Goal: Information Seeking & Learning: Learn about a topic

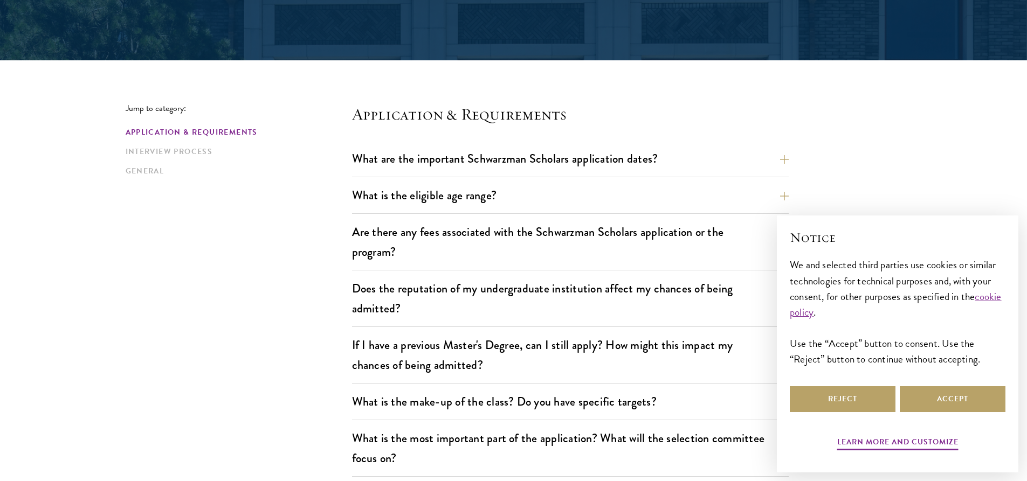
scroll to position [270, 0]
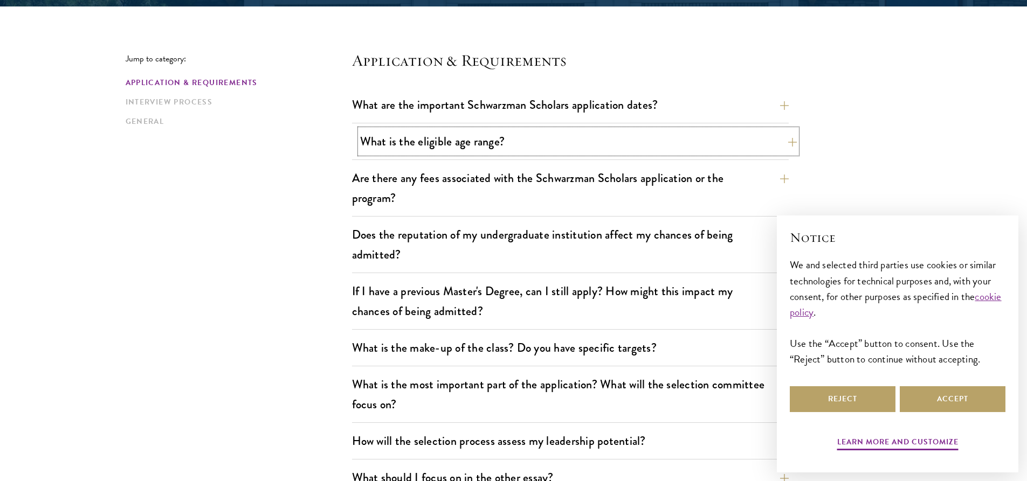
click at [794, 140] on button "What is the eligible age range?" at bounding box center [578, 141] width 437 height 24
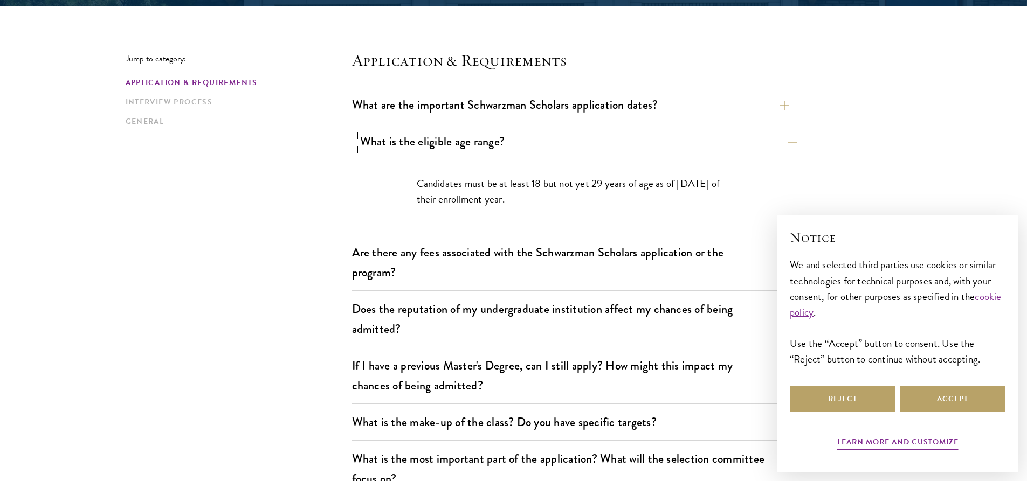
click at [794, 140] on button "What is the eligible age range?" at bounding box center [578, 141] width 437 height 24
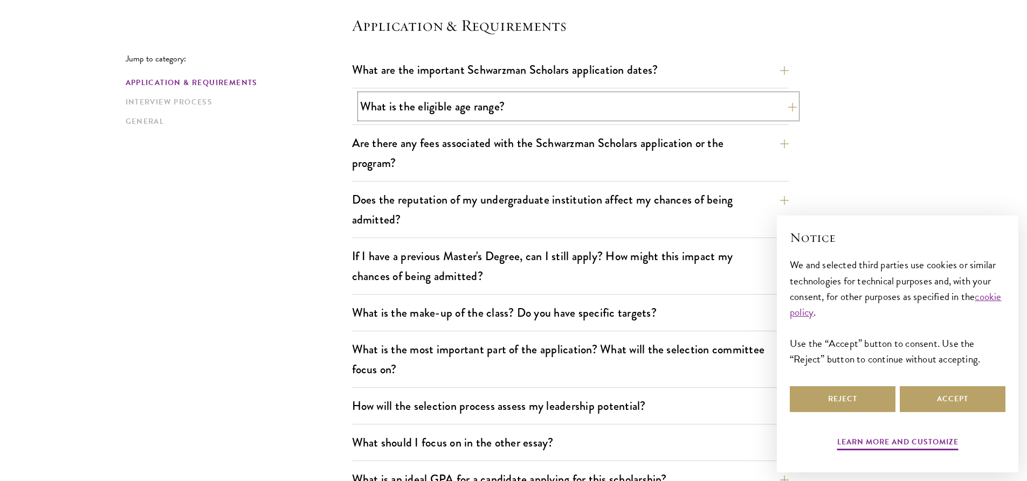
scroll to position [324, 0]
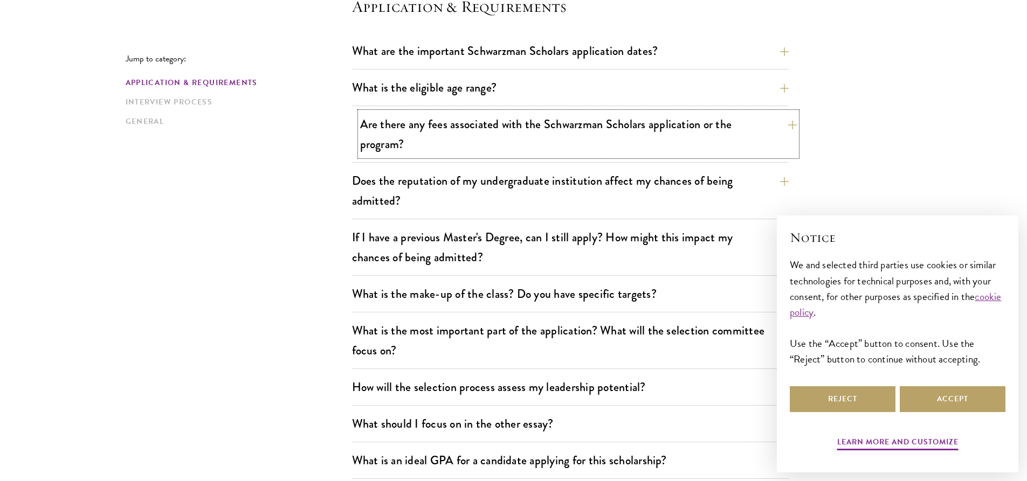
click at [795, 122] on button "Are there any fees associated with the Schwarzman Scholars application or the p…" at bounding box center [578, 134] width 437 height 44
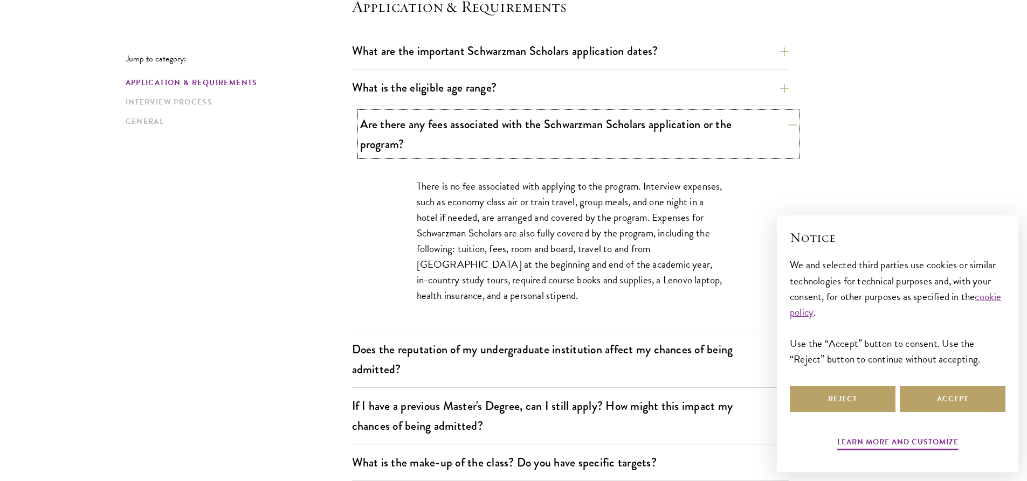
click at [791, 123] on button "Are there any fees associated with the Schwarzman Scholars application or the p…" at bounding box center [578, 134] width 437 height 44
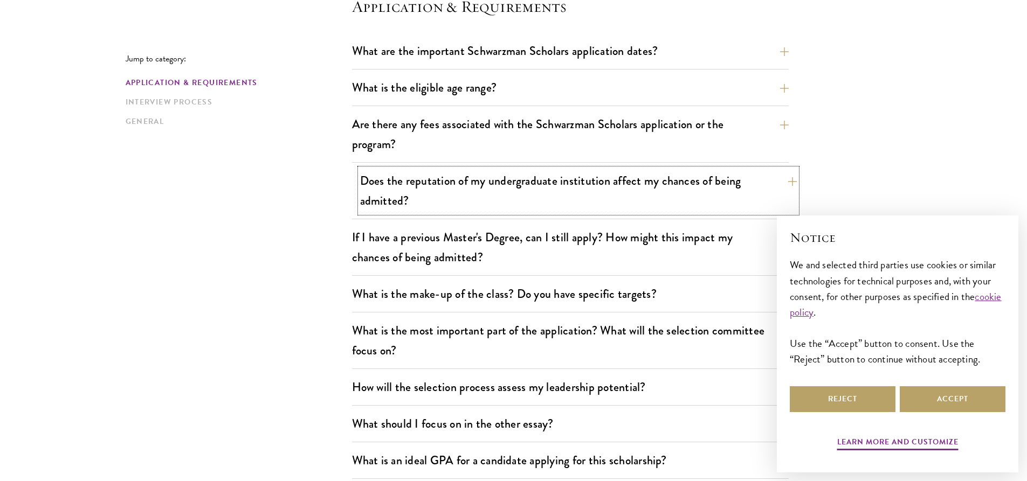
click at [795, 183] on button "Does the reputation of my undergraduate institution affect my chances of being …" at bounding box center [578, 191] width 437 height 44
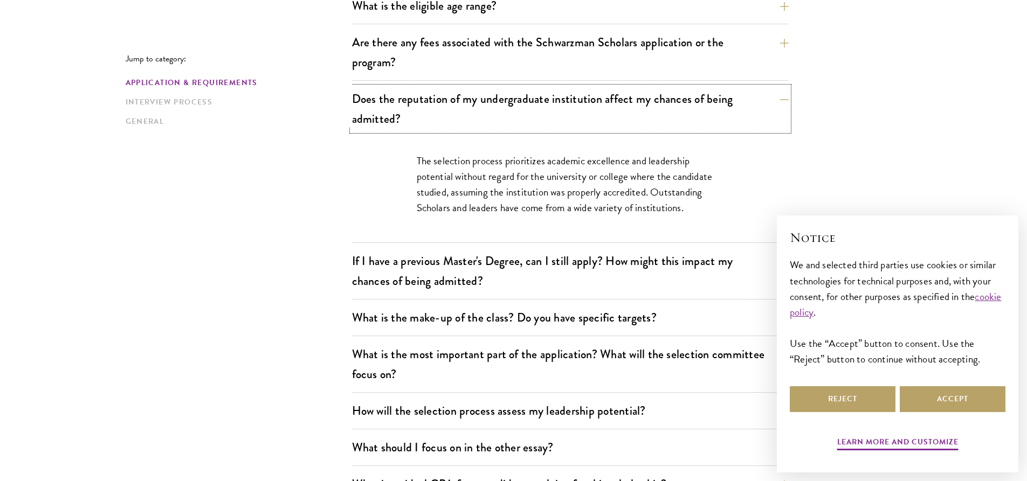
scroll to position [431, 0]
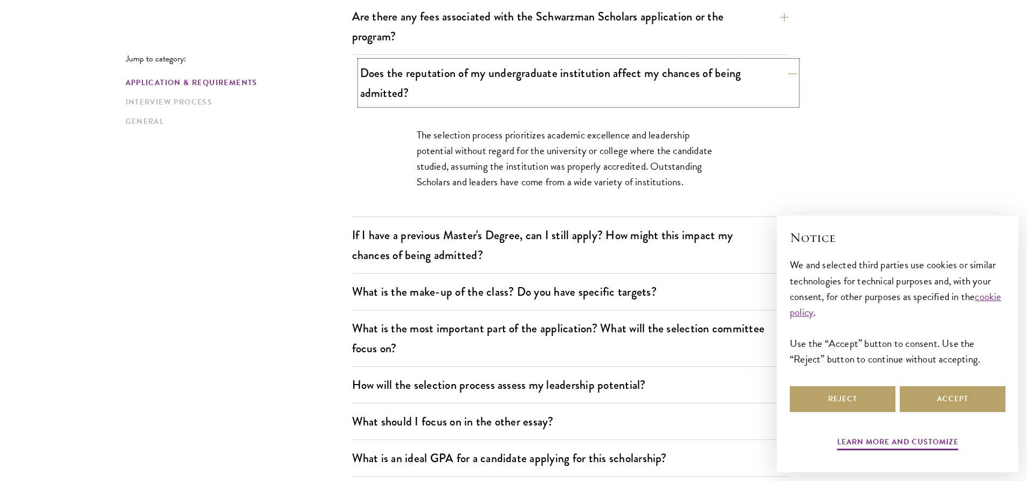
click at [794, 73] on button "Does the reputation of my undergraduate institution affect my chances of being …" at bounding box center [578, 83] width 437 height 44
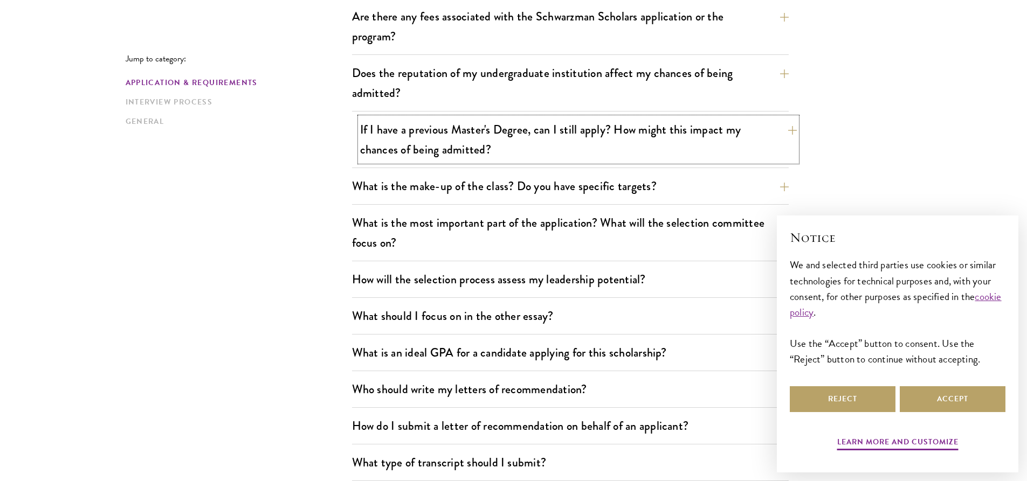
click at [792, 134] on button "If I have a previous Master's Degree, can I still apply? How might this impact …" at bounding box center [578, 140] width 437 height 44
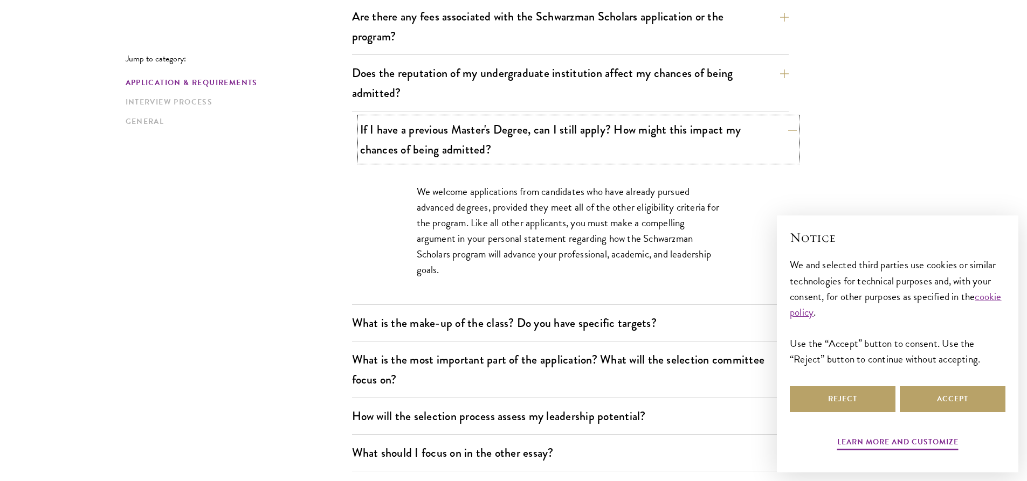
click at [792, 134] on button "If I have a previous Master's Degree, can I still apply? How might this impact …" at bounding box center [578, 140] width 437 height 44
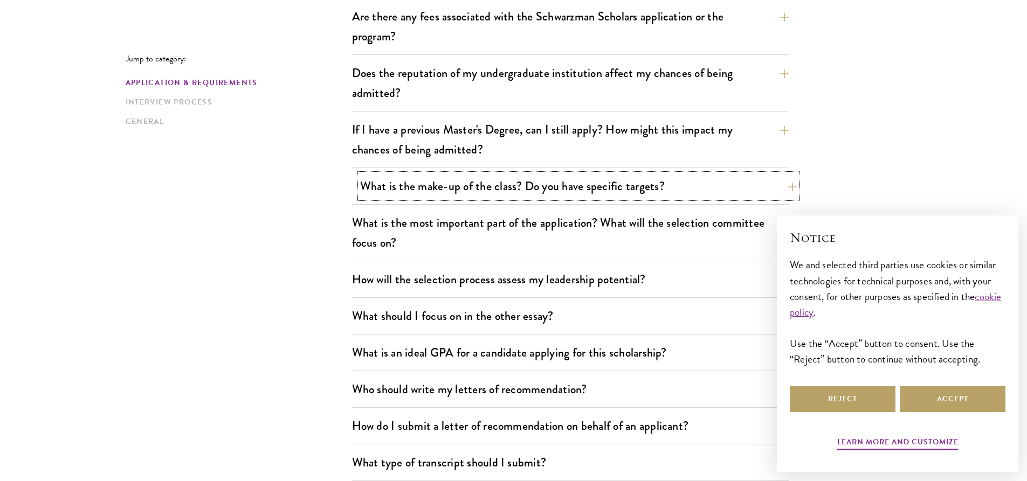
click at [792, 187] on button "What is the make-up of the class? Do you have specific targets?" at bounding box center [578, 186] width 437 height 24
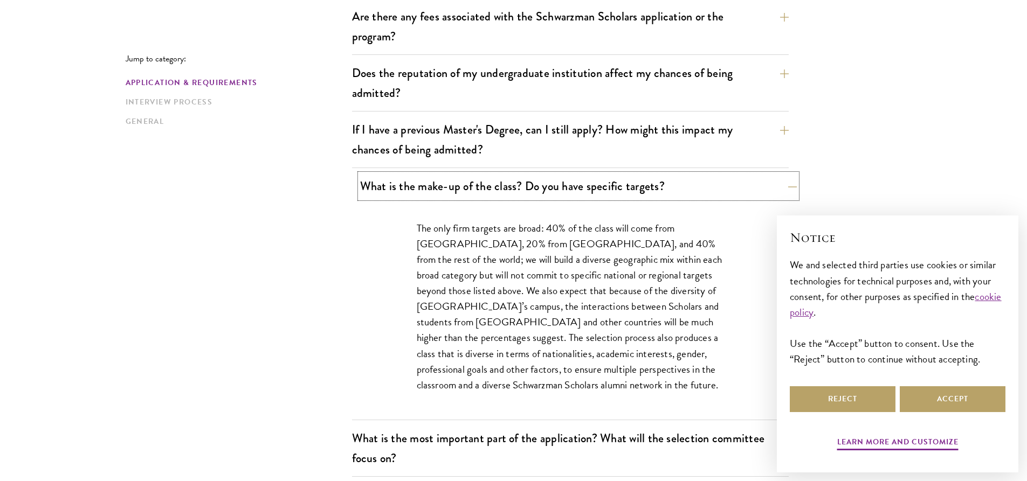
click at [787, 183] on button "What is the make-up of the class? Do you have specific targets?" at bounding box center [578, 186] width 437 height 24
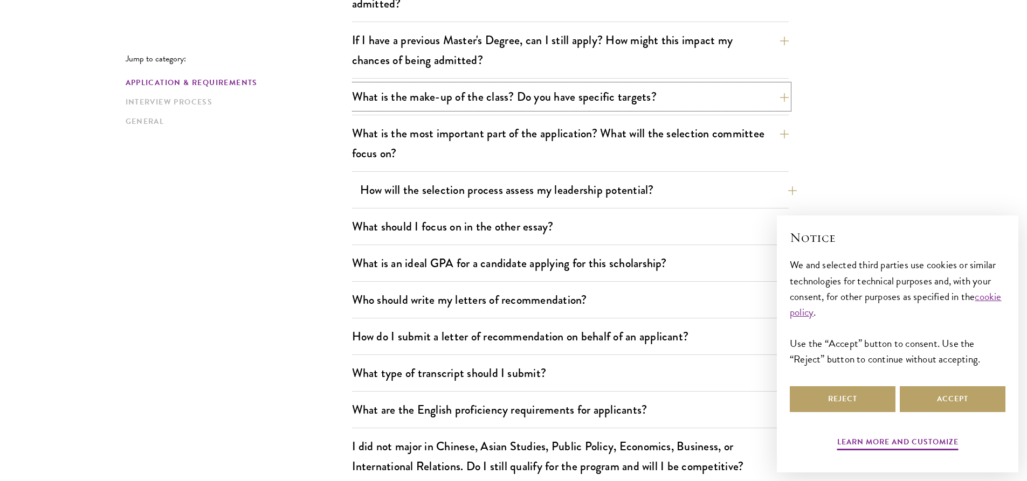
scroll to position [539, 0]
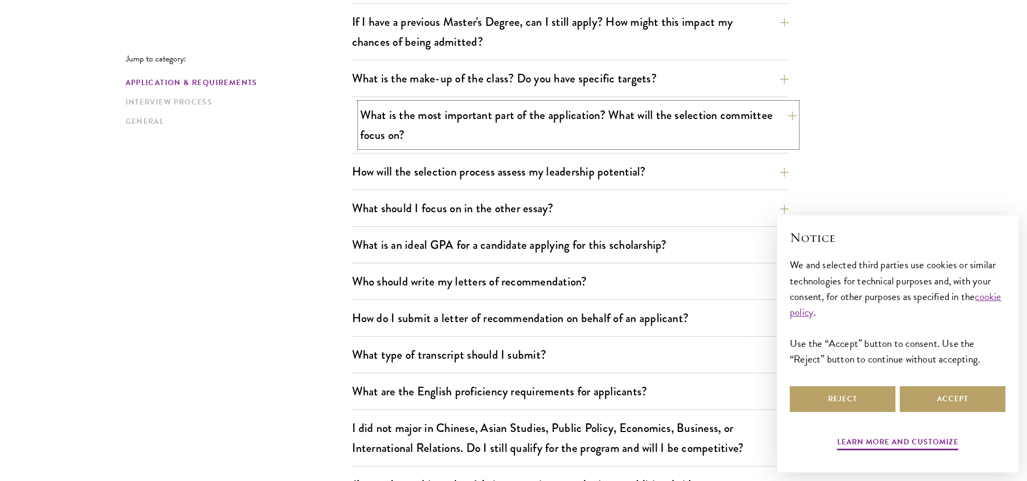
click at [796, 115] on button "What is the most important part of the application? What will the selection com…" at bounding box center [578, 125] width 437 height 44
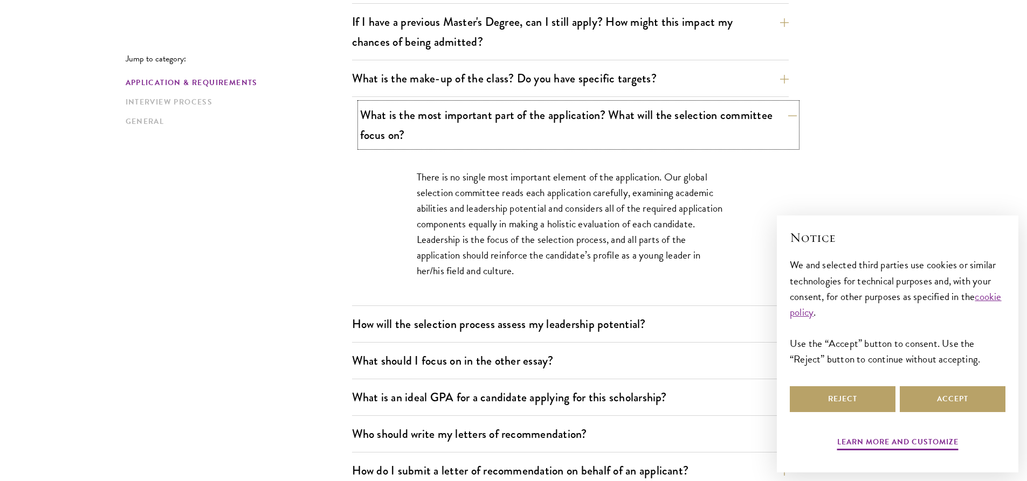
click at [792, 118] on button "What is the most important part of the application? What will the selection com…" at bounding box center [578, 125] width 437 height 44
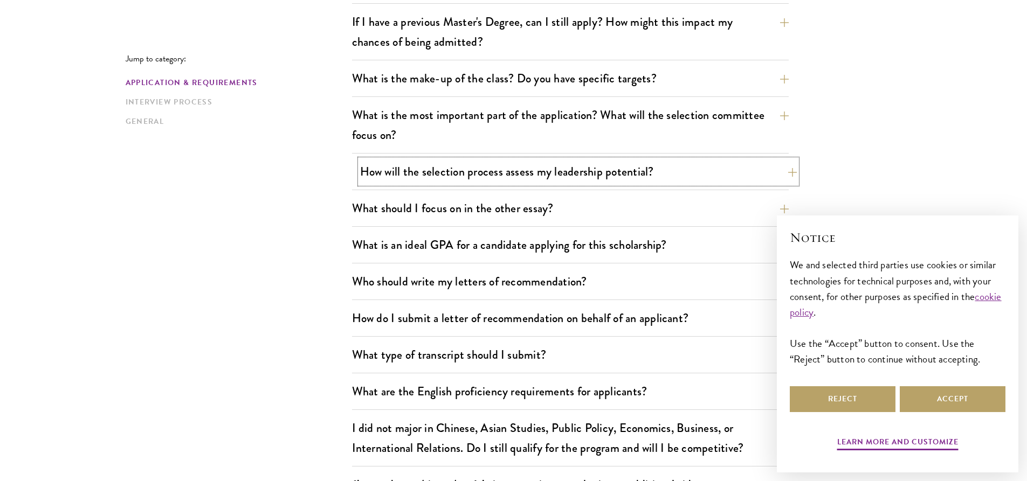
click at [786, 169] on button "How will the selection process assess my leadership potential?" at bounding box center [578, 172] width 437 height 24
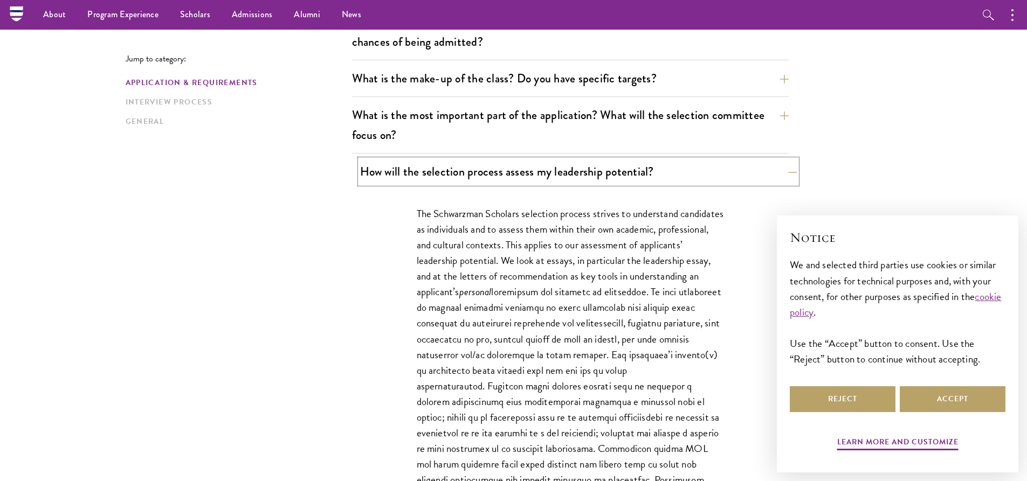
click at [793, 176] on button "How will the selection process assess my leadership potential?" at bounding box center [578, 172] width 437 height 24
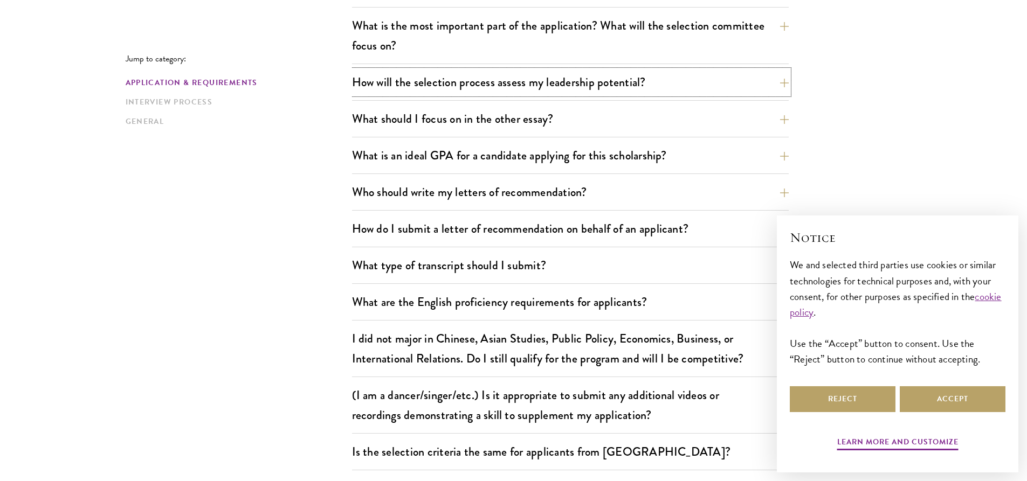
scroll to position [647, 0]
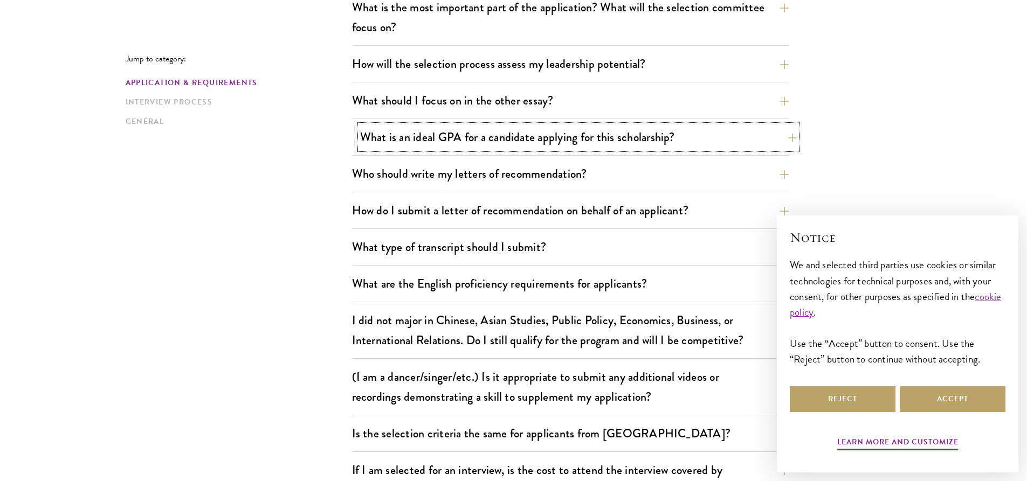
click at [795, 139] on button "What is an ideal GPA for a candidate applying for this scholarship?" at bounding box center [578, 137] width 437 height 24
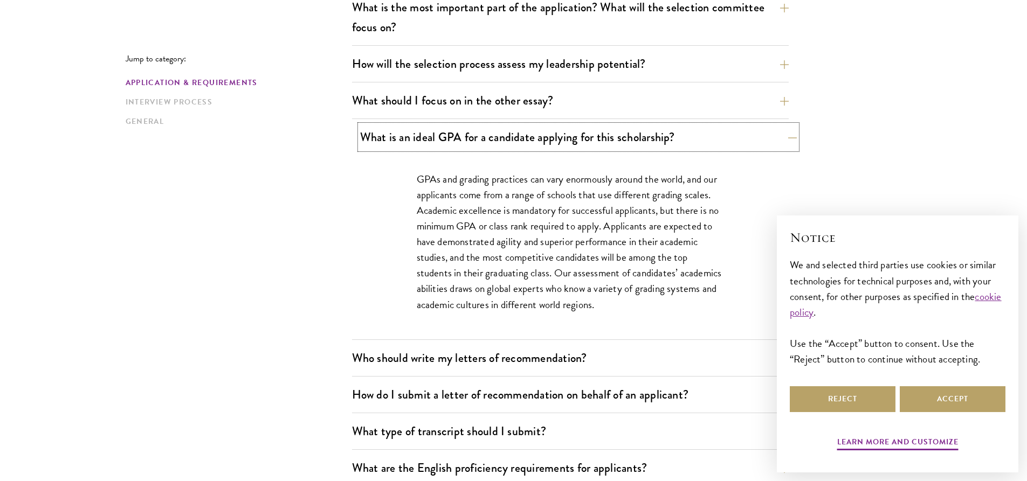
click at [787, 135] on button "What is an ideal GPA for a candidate applying for this scholarship?" at bounding box center [578, 137] width 437 height 24
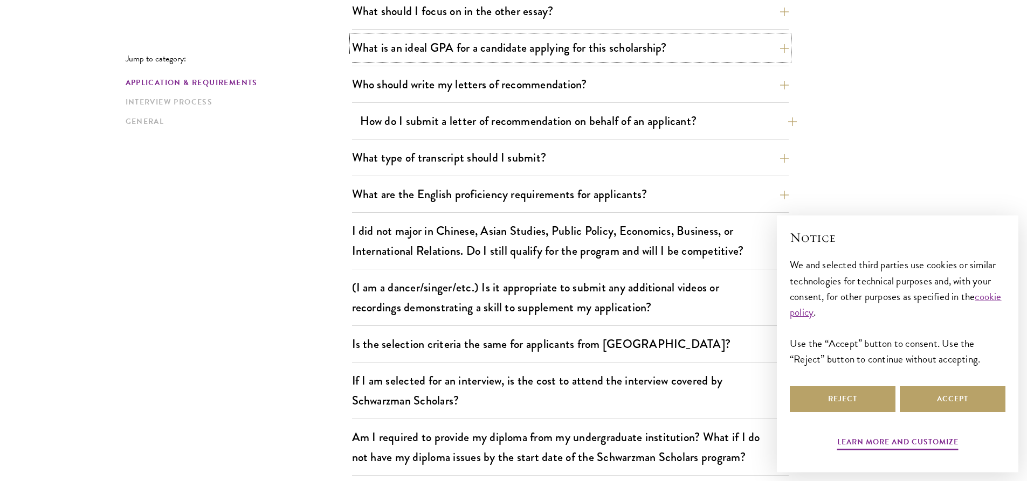
scroll to position [755, 0]
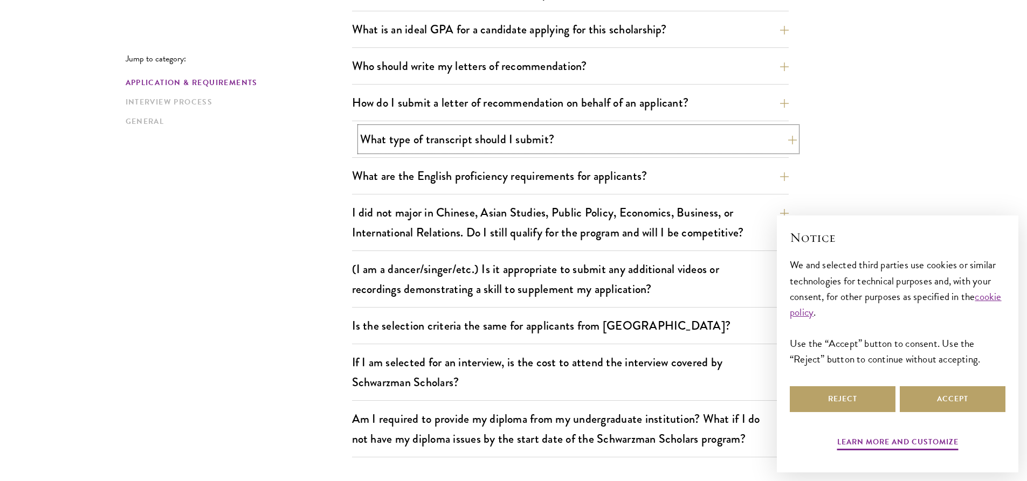
click at [791, 138] on button "What type of transcript should I submit?" at bounding box center [578, 139] width 437 height 24
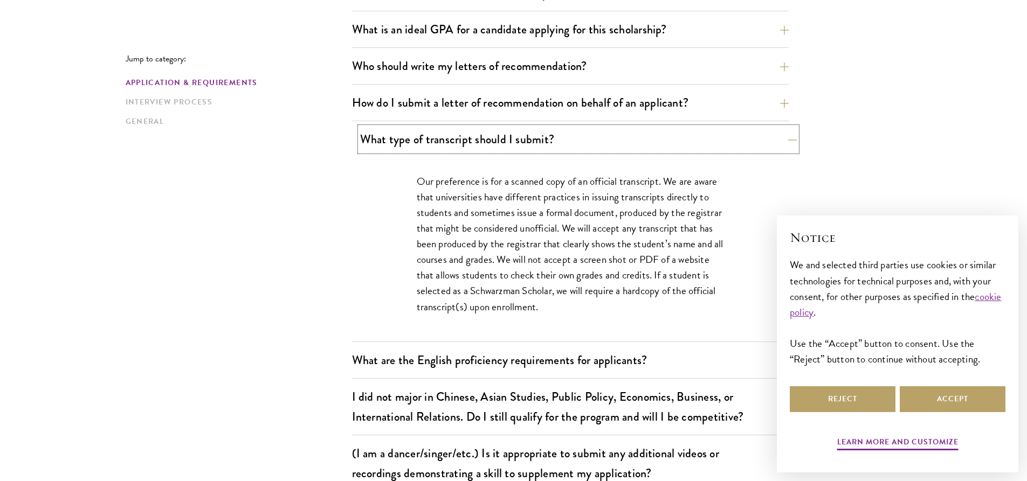
click at [789, 137] on button "What type of transcript should I submit?" at bounding box center [578, 139] width 437 height 24
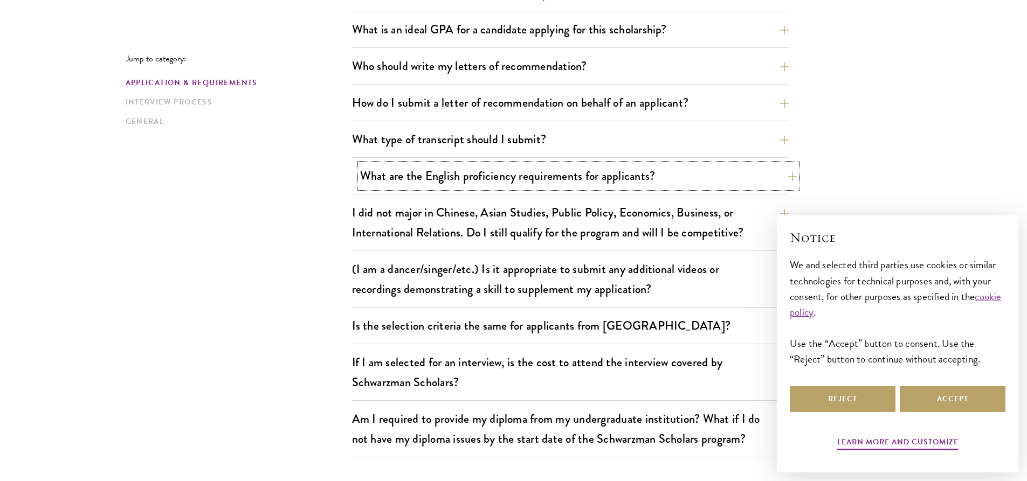
click at [785, 170] on button "What are the English proficiency requirements for applicants?" at bounding box center [578, 176] width 437 height 24
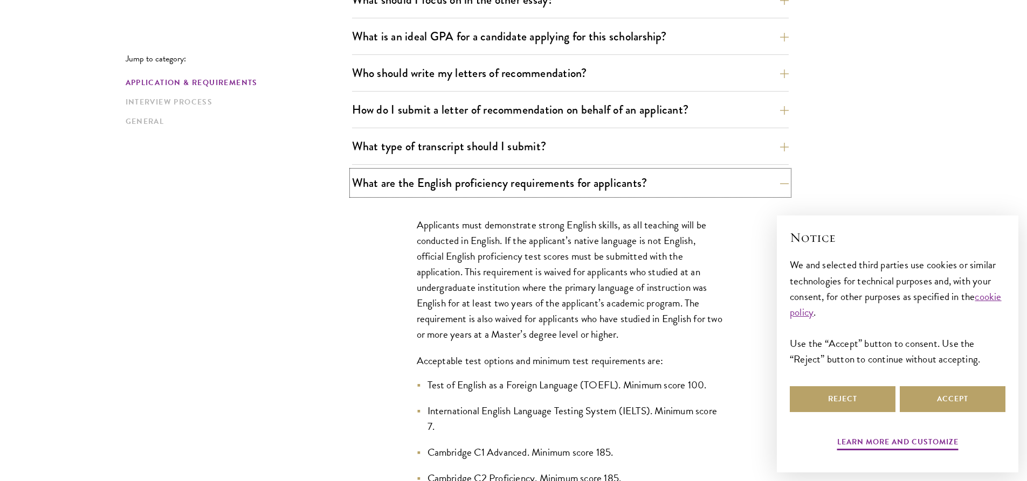
scroll to position [809, 0]
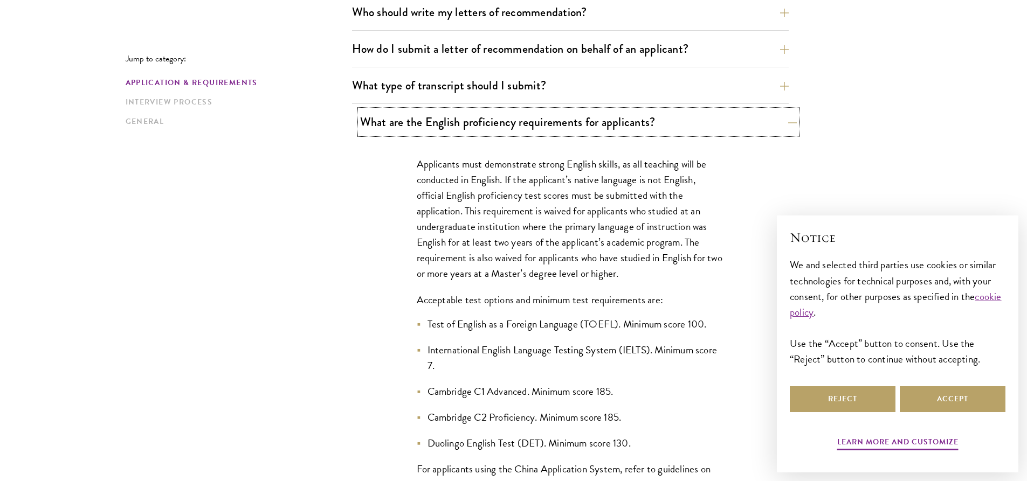
click at [786, 128] on button "What are the English proficiency requirements for applicants?" at bounding box center [578, 122] width 437 height 24
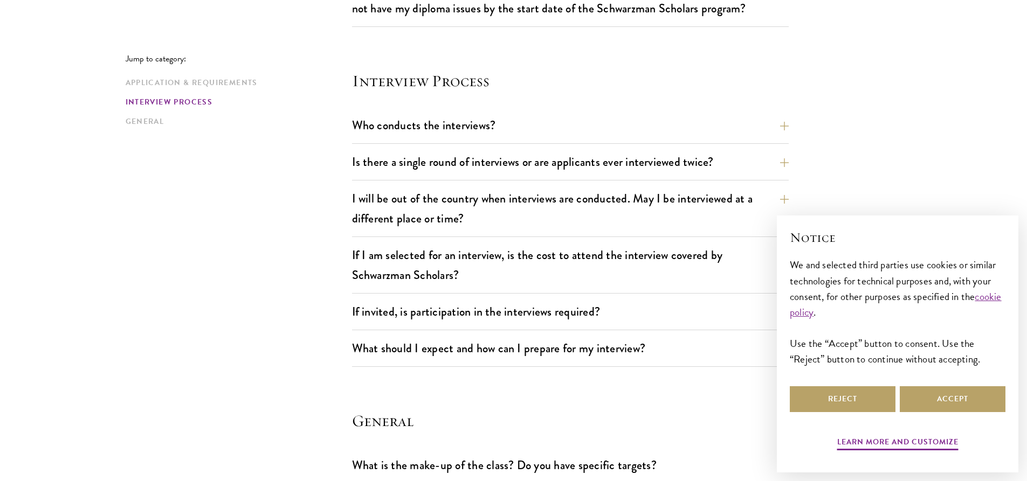
scroll to position [1186, 0]
click at [795, 128] on button "Who conducts the interviews?" at bounding box center [578, 125] width 437 height 24
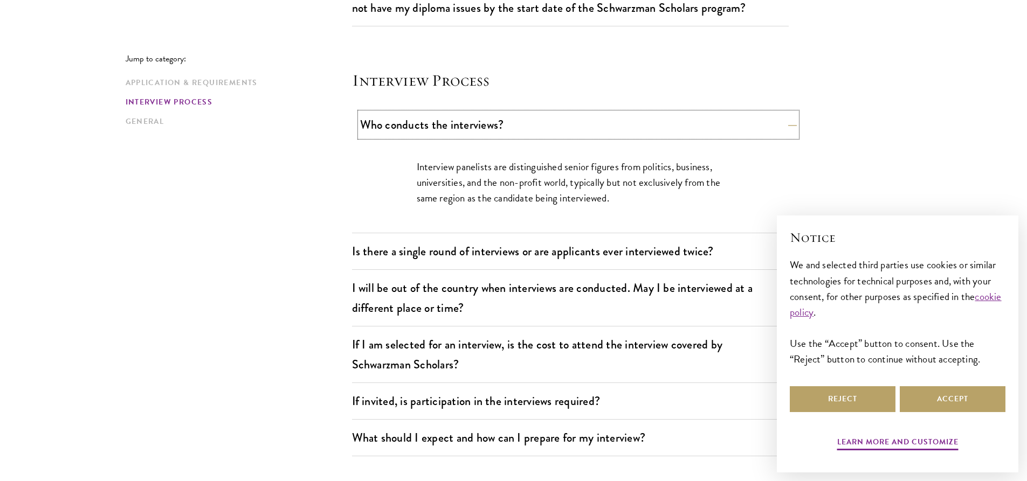
click at [785, 127] on button "Who conducts the interviews?" at bounding box center [578, 125] width 437 height 24
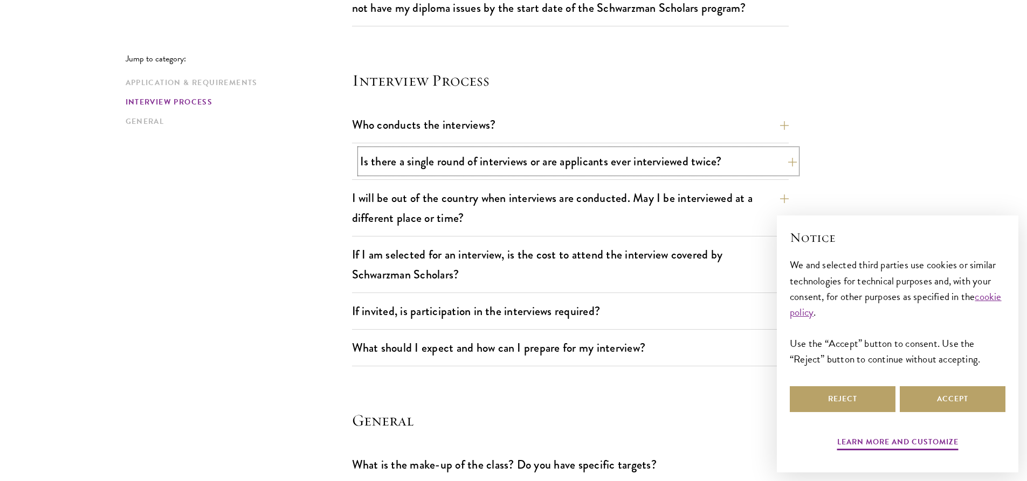
click at [787, 160] on button "Is there a single round of interviews or are applicants ever interviewed twice?" at bounding box center [578, 161] width 437 height 24
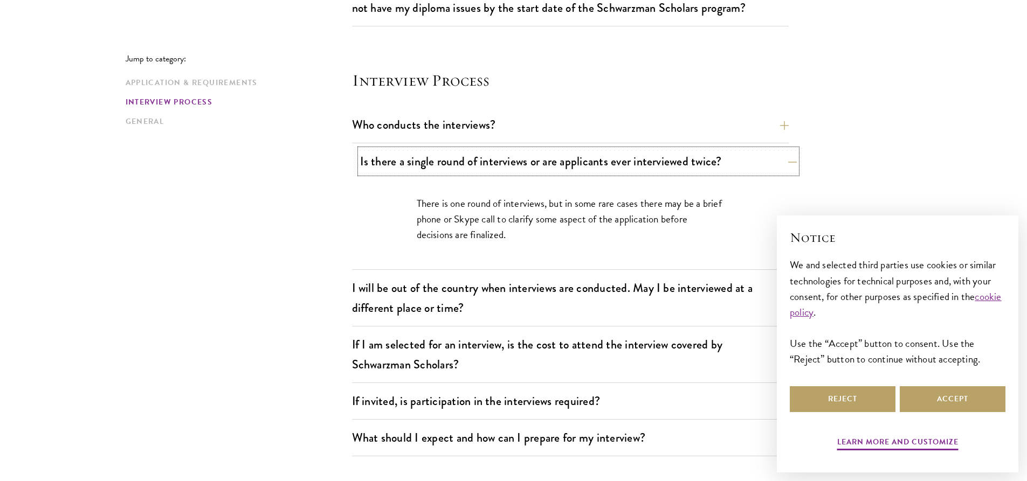
scroll to position [1240, 0]
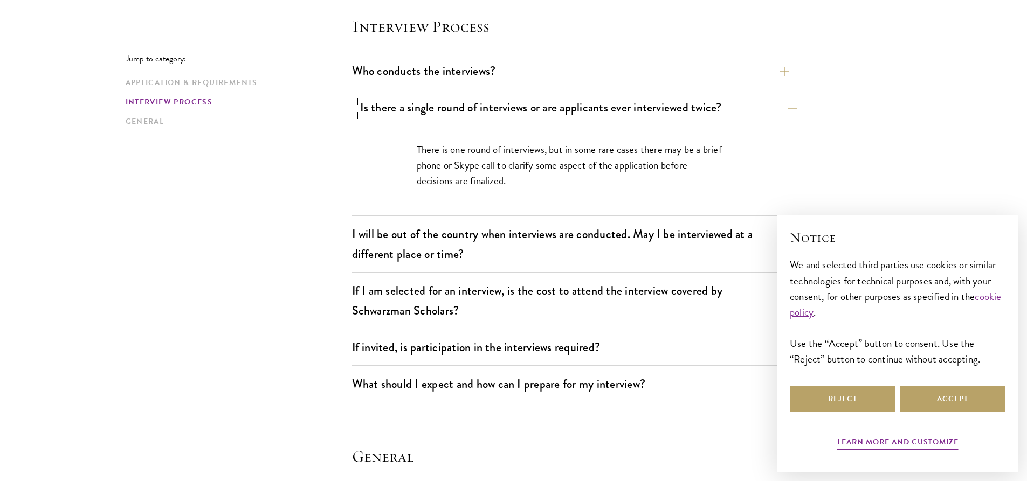
click at [792, 107] on button "Is there a single round of interviews or are applicants ever interviewed twice?" at bounding box center [578, 107] width 437 height 24
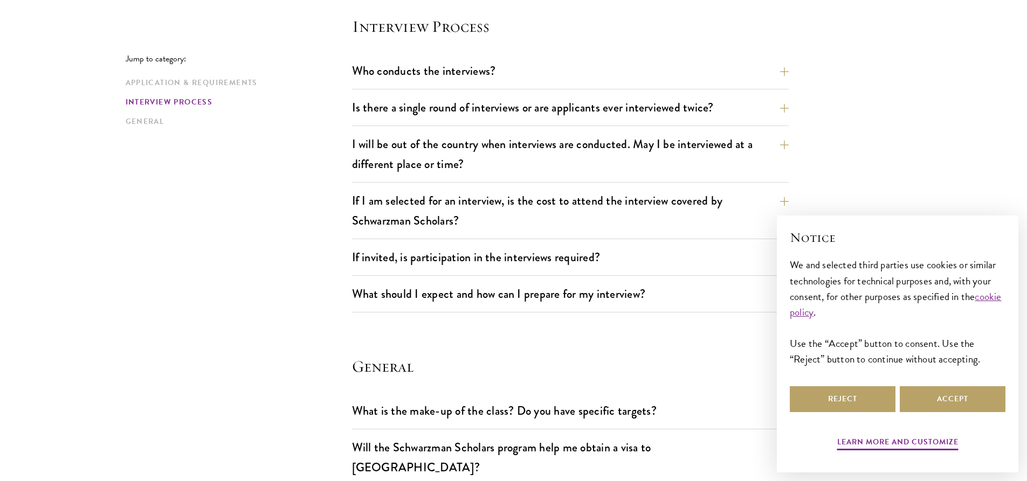
click at [786, 143] on button "I will be out of the country when interviews are conducted. May I be interviewe…" at bounding box center [578, 154] width 437 height 44
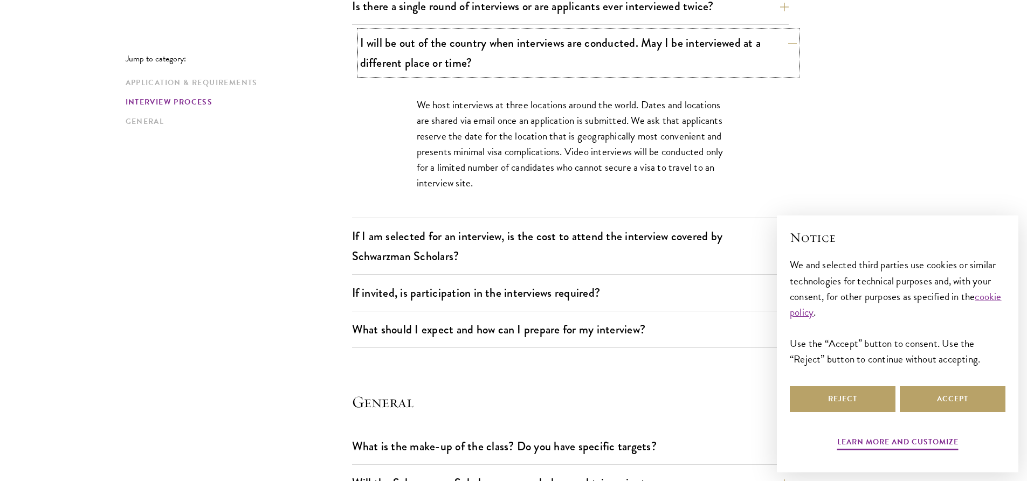
scroll to position [1348, 0]
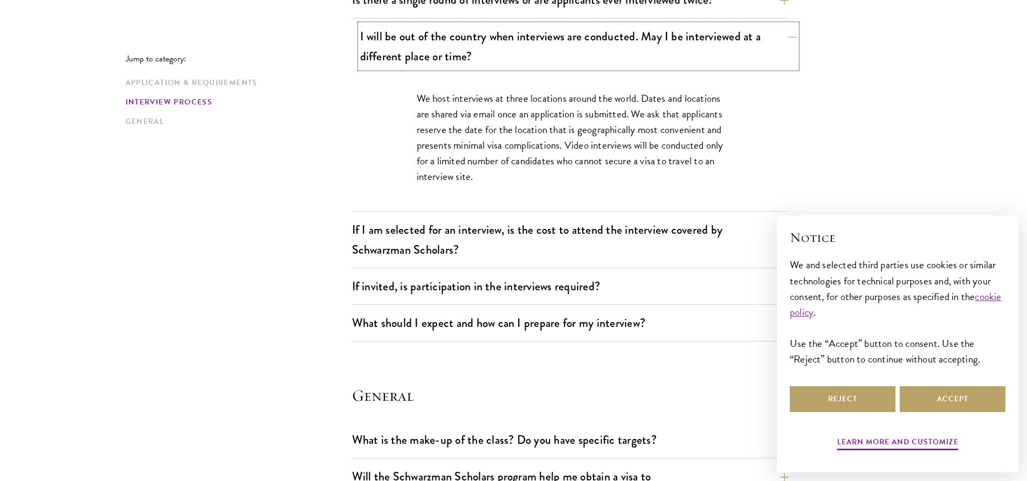
click at [790, 37] on button "I will be out of the country when interviews are conducted. May I be interviewe…" at bounding box center [578, 46] width 437 height 44
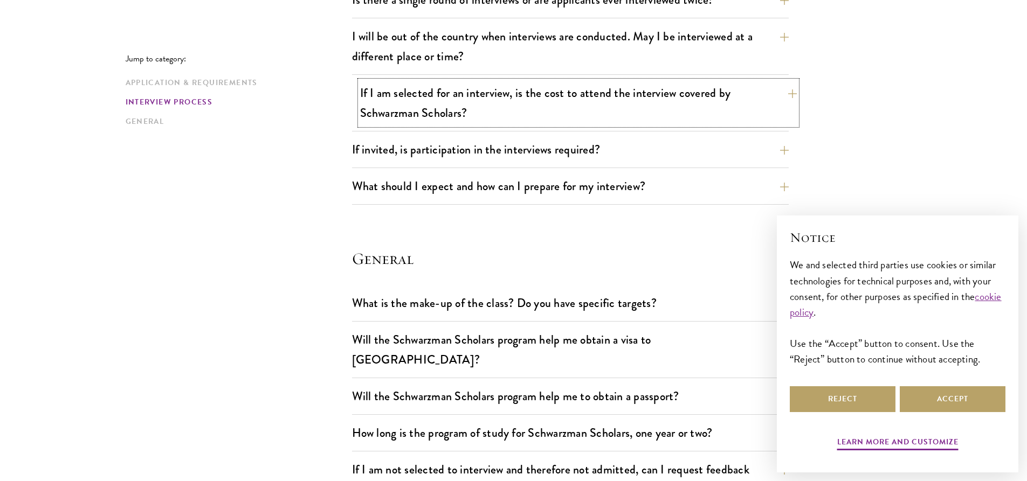
click at [792, 91] on button "If I am selected for an interview, is the cost to attend the interview covered …" at bounding box center [578, 103] width 437 height 44
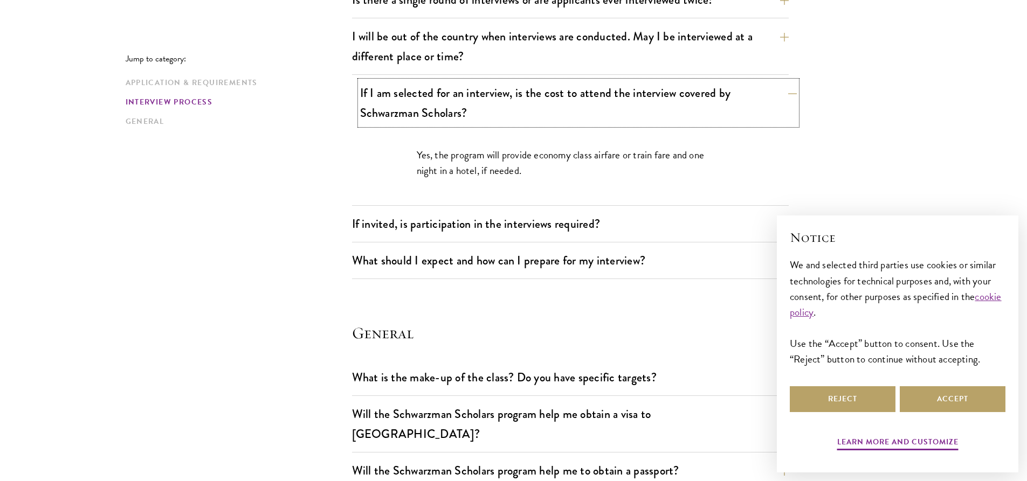
click at [794, 91] on button "If I am selected for an interview, is the cost to attend the interview covered …" at bounding box center [578, 103] width 437 height 44
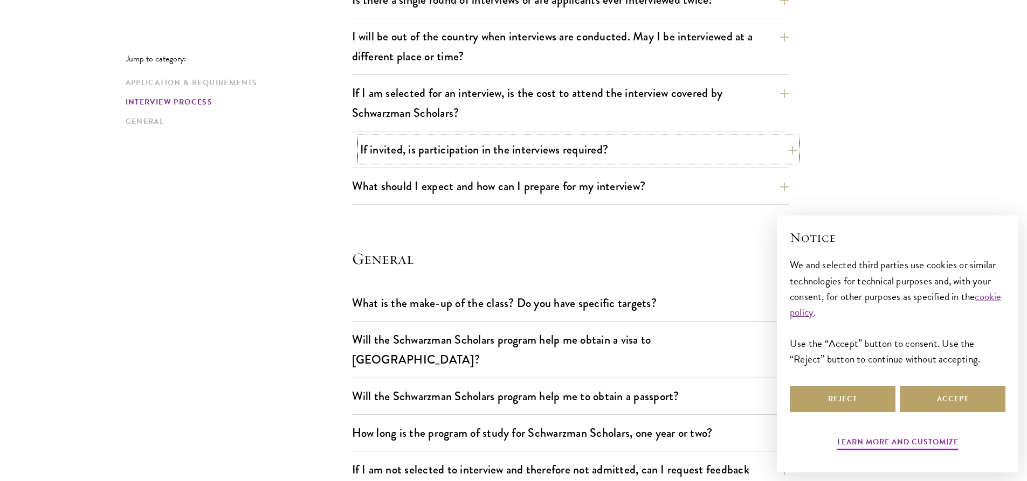
click at [790, 154] on button "If invited, is participation in the interviews required?" at bounding box center [578, 149] width 437 height 24
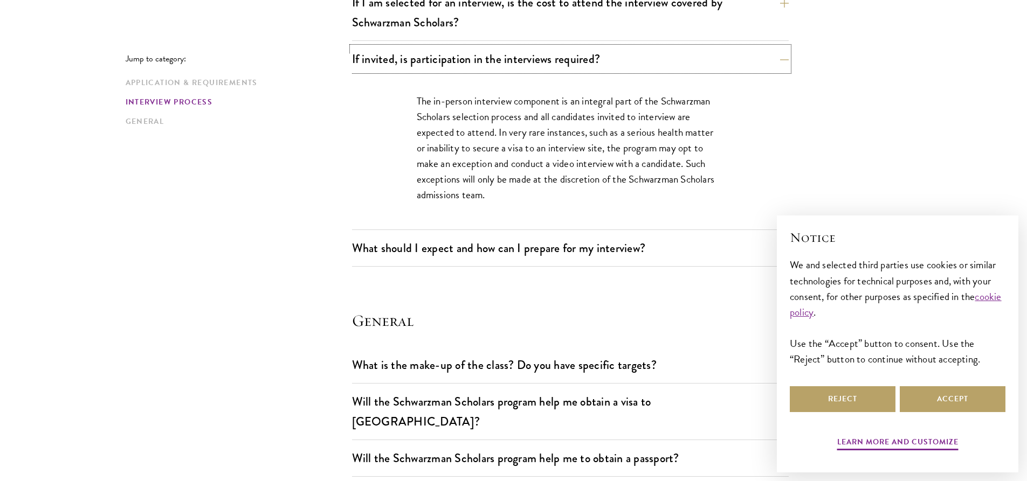
scroll to position [1456, 0]
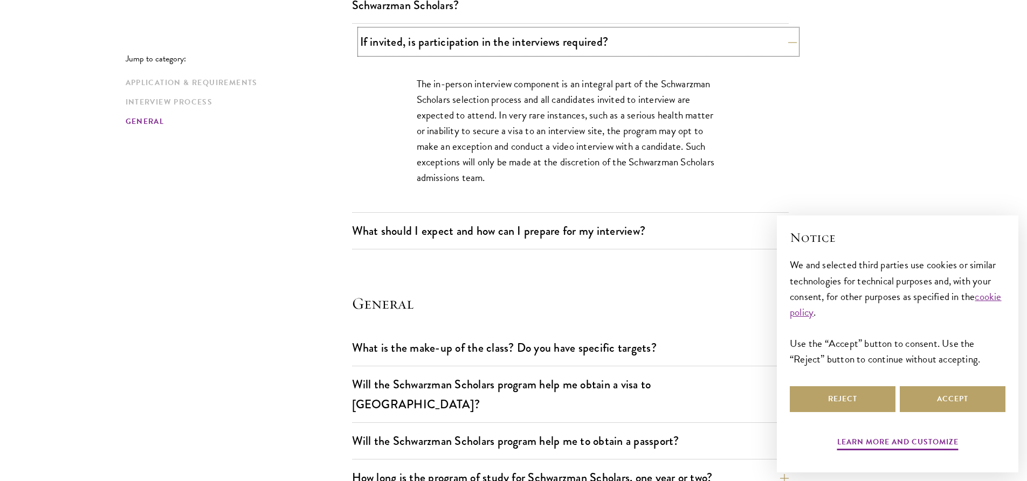
click at [786, 44] on button "If invited, is participation in the interviews required?" at bounding box center [578, 42] width 437 height 24
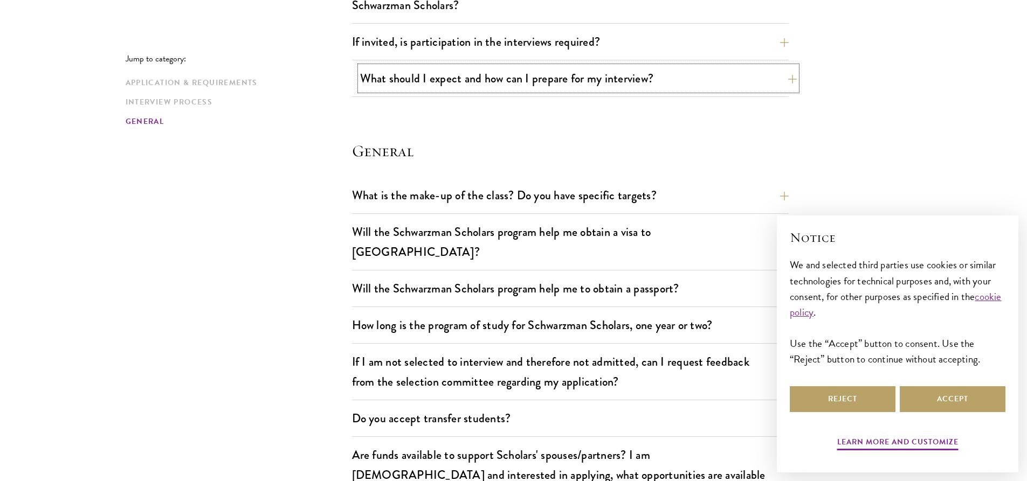
click at [788, 79] on button "What should I expect and how can I prepare for my interview?" at bounding box center [578, 78] width 437 height 24
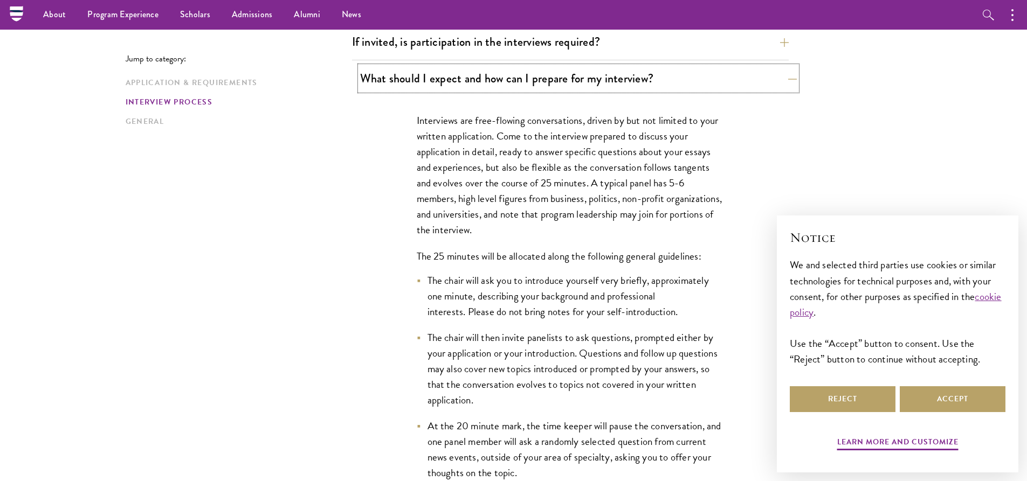
click at [794, 77] on button "What should I expect and how can I prepare for my interview?" at bounding box center [578, 78] width 437 height 24
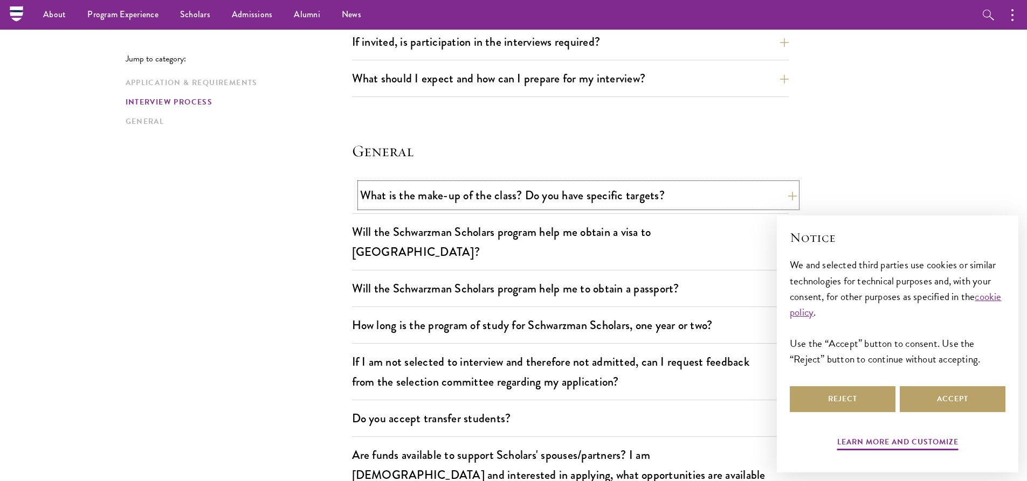
click at [793, 196] on button "What is the make-up of the class? Do you have specific targets?" at bounding box center [578, 195] width 437 height 24
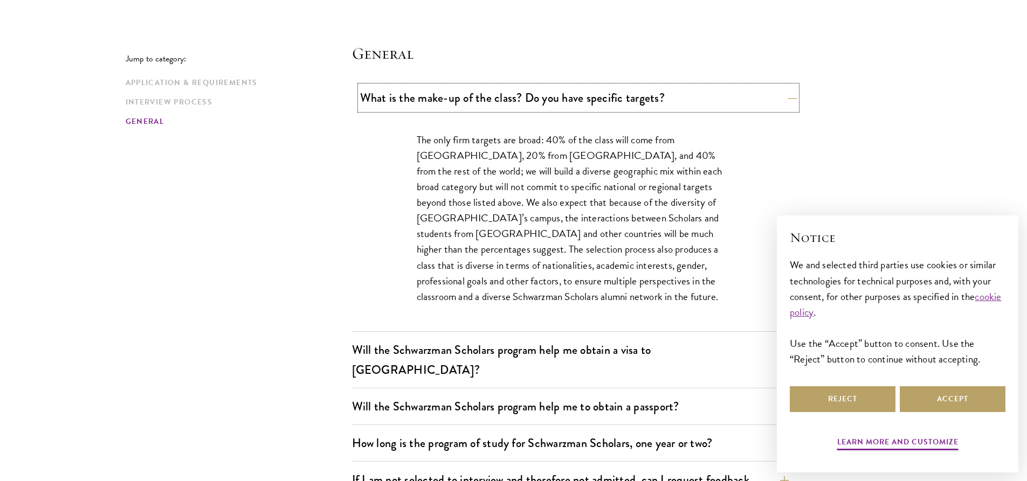
scroll to position [1564, 0]
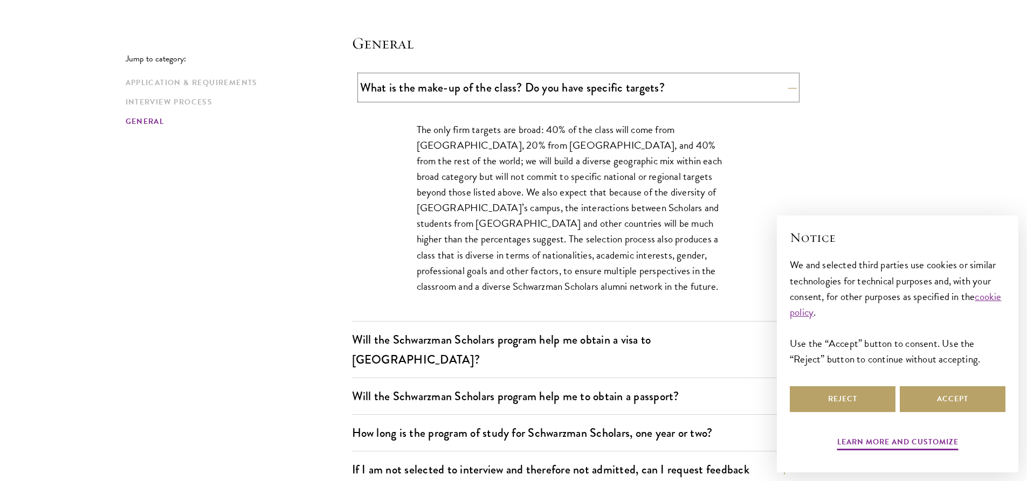
click at [785, 89] on button "What is the make-up of the class? Do you have specific targets?" at bounding box center [578, 87] width 437 height 24
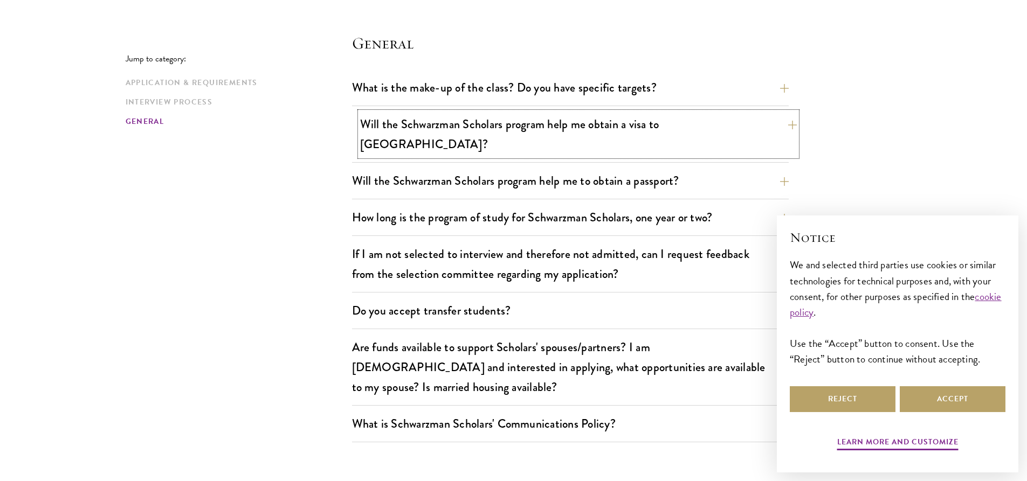
click at [791, 122] on button "Will the Schwarzman Scholars program help me obtain a visa to [GEOGRAPHIC_DATA]?" at bounding box center [578, 134] width 437 height 44
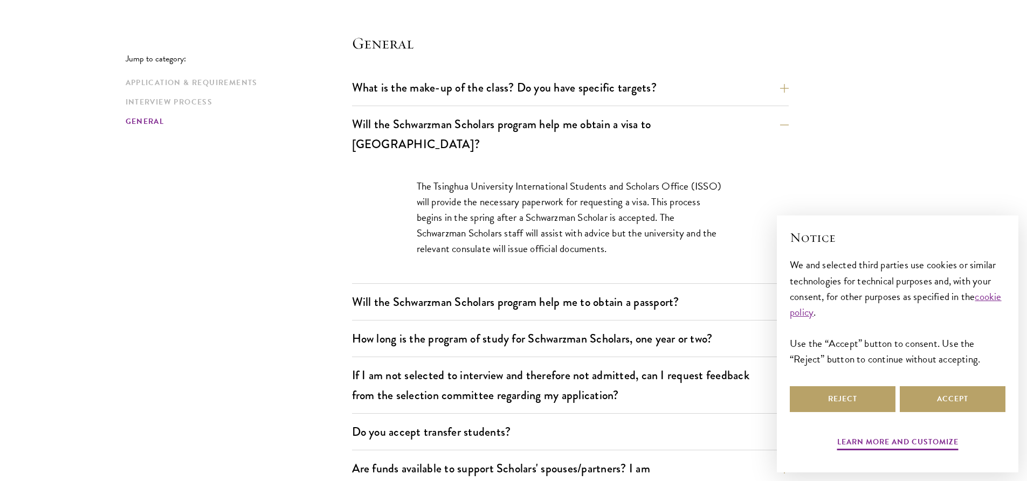
click at [794, 125] on button "Will the Schwarzman Scholars program help me obtain a visa to [GEOGRAPHIC_DATA]?" at bounding box center [578, 134] width 437 height 44
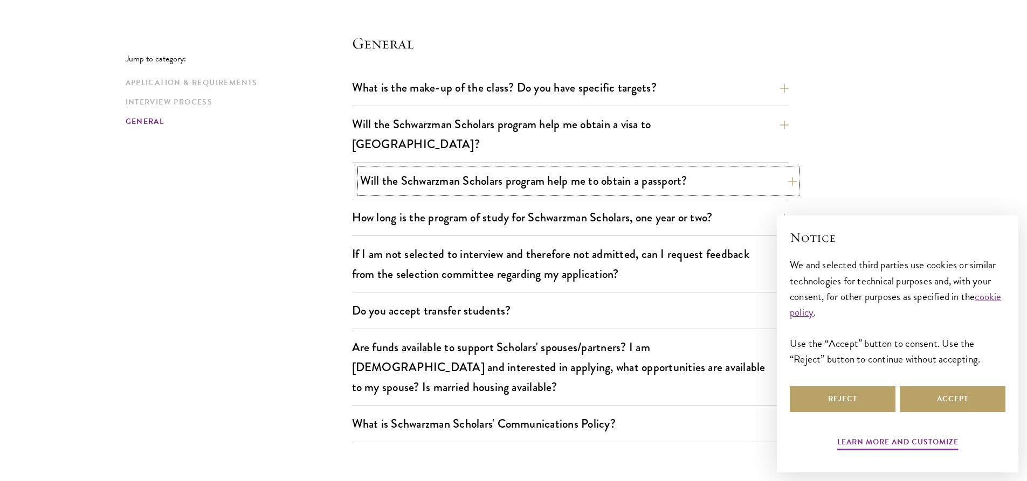
click at [794, 169] on button "Will the Schwarzman Scholars program help me to obtain a passport?" at bounding box center [578, 181] width 437 height 24
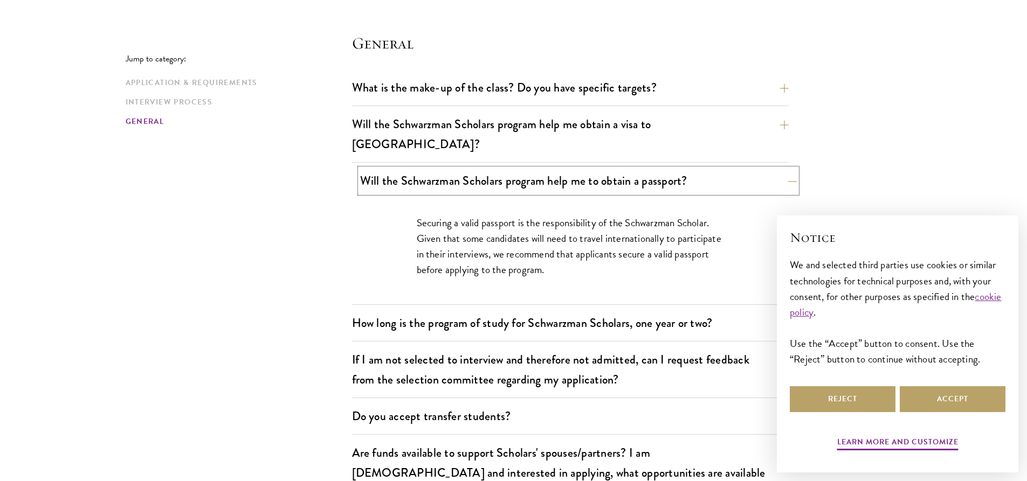
click at [789, 169] on button "Will the Schwarzman Scholars program help me to obtain a passport?" at bounding box center [578, 181] width 437 height 24
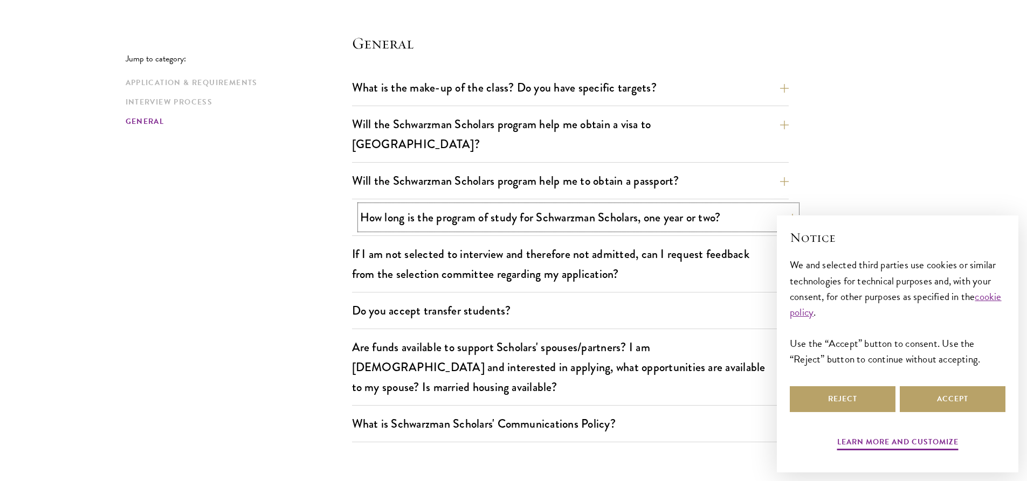
click at [794, 205] on button "How long is the program of study for Schwarzman Scholars, one year or two?" at bounding box center [578, 217] width 437 height 24
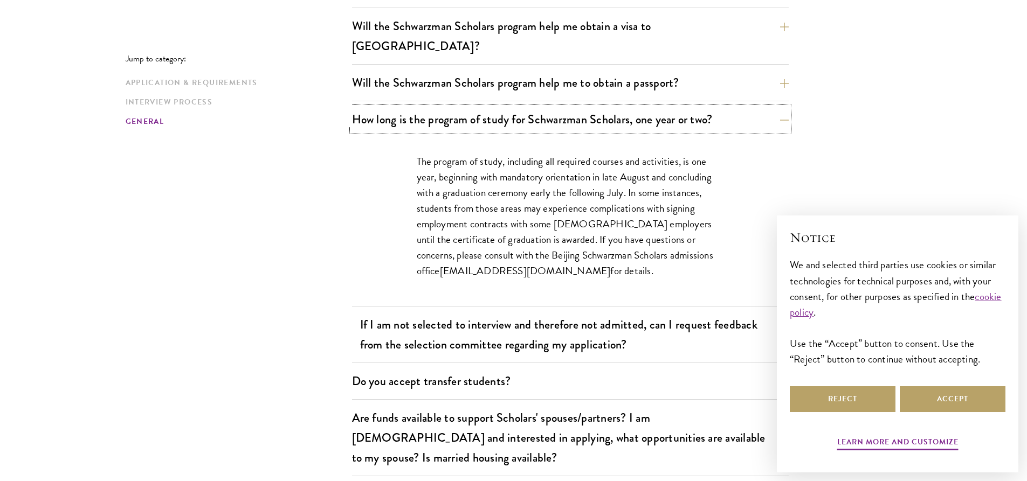
scroll to position [1725, 0]
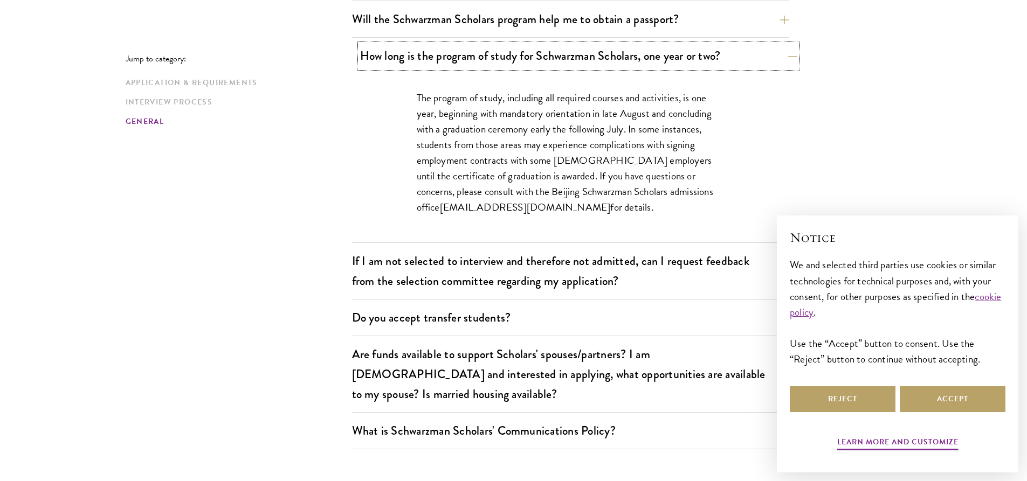
click at [792, 44] on button "How long is the program of study for Schwarzman Scholars, one year or two?" at bounding box center [578, 56] width 437 height 24
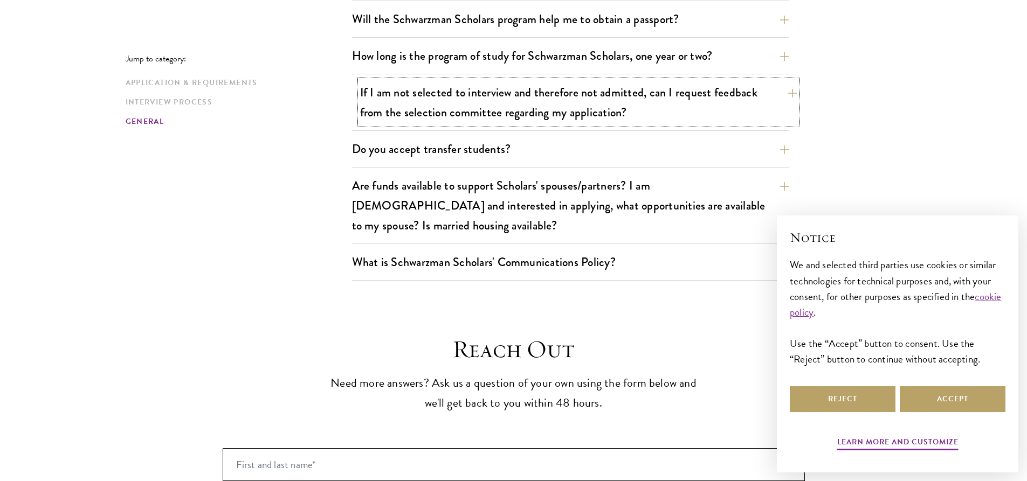
click at [796, 80] on button "If I am not selected to interview and therefore not admitted, can I request fee…" at bounding box center [578, 102] width 437 height 44
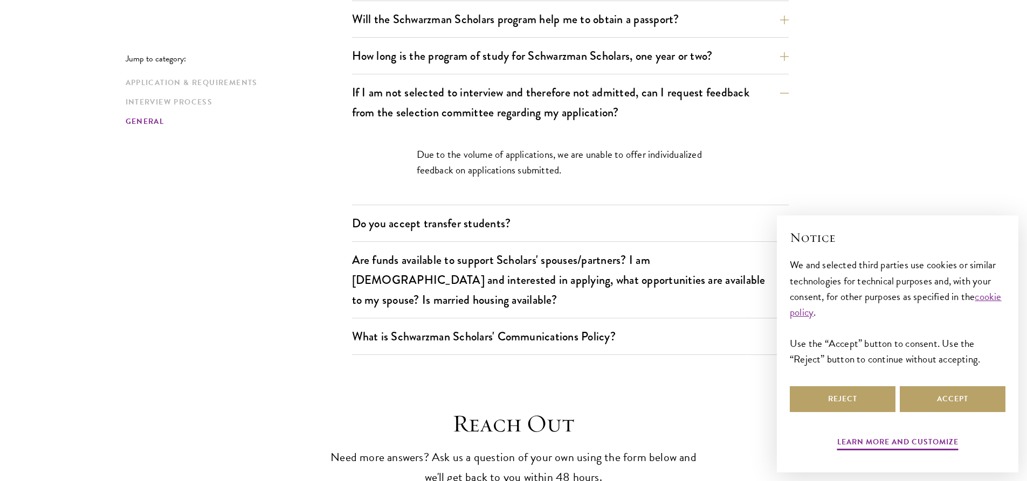
click at [790, 80] on button "If I am not selected to interview and therefore not admitted, can I request fee…" at bounding box center [578, 102] width 437 height 44
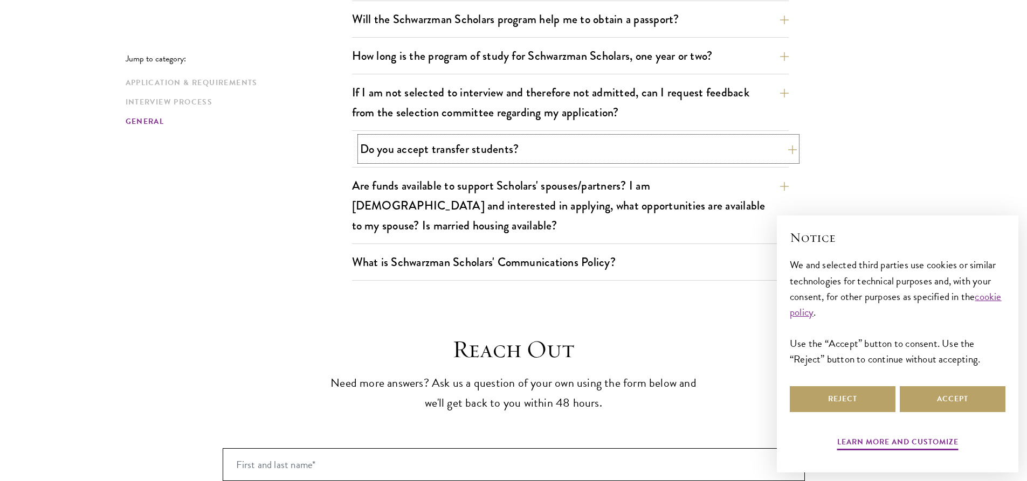
click at [795, 137] on button "Do you accept transfer students?" at bounding box center [578, 149] width 437 height 24
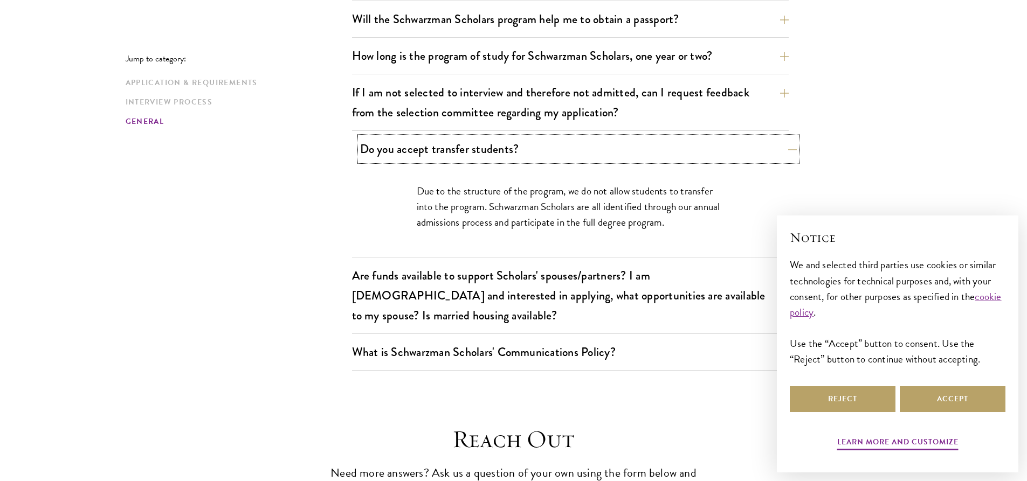
click at [792, 137] on button "Do you accept transfer students?" at bounding box center [578, 149] width 437 height 24
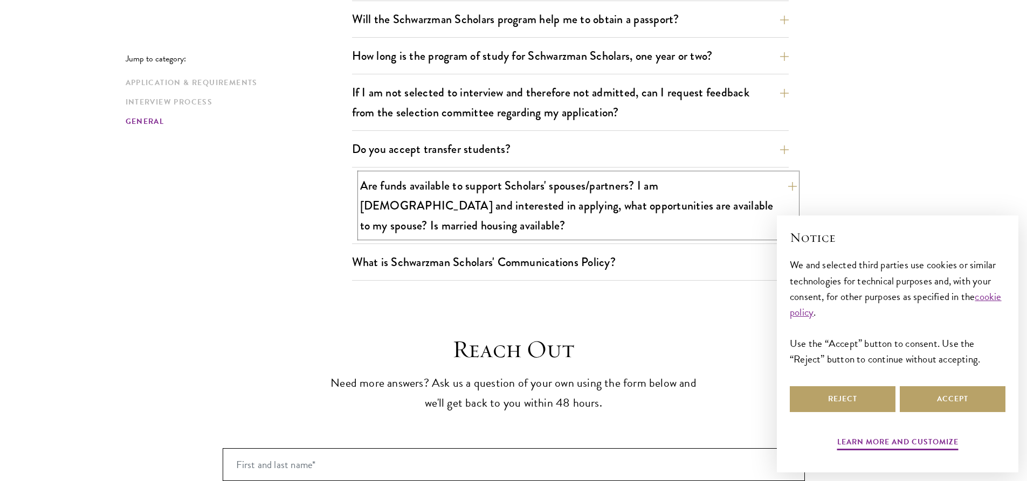
click at [795, 174] on button "Are funds available to support Scholars' spouses/partners? I am [DEMOGRAPHIC_DA…" at bounding box center [578, 206] width 437 height 64
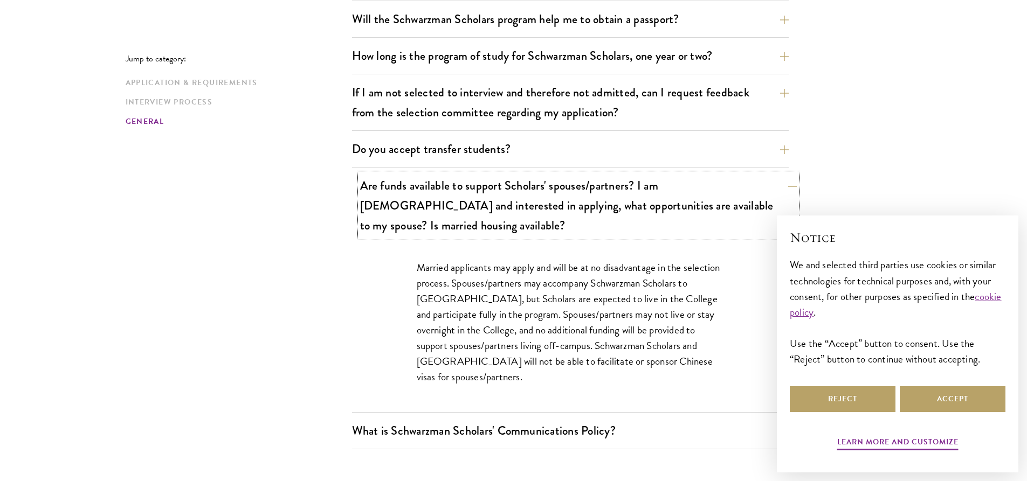
click at [791, 174] on button "Are funds available to support Scholars' spouses/partners? I am [DEMOGRAPHIC_DA…" at bounding box center [578, 206] width 437 height 64
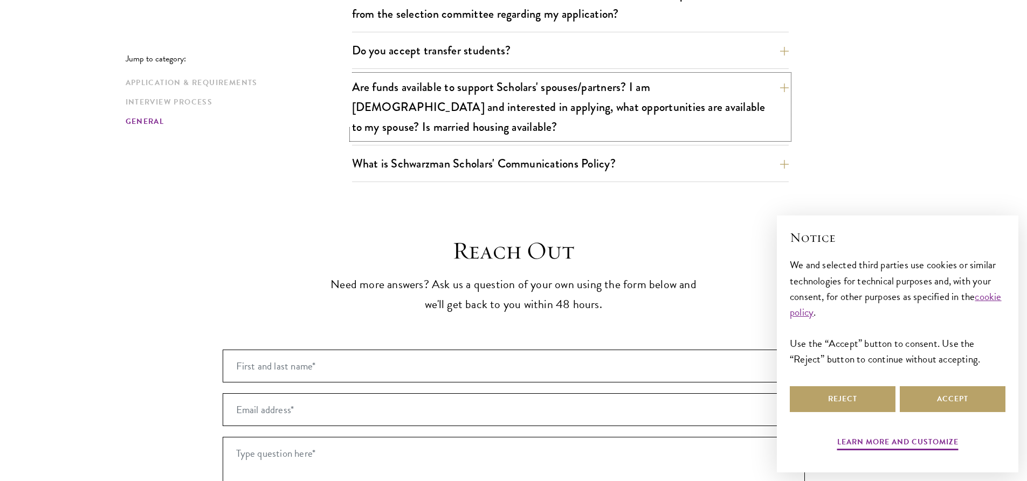
scroll to position [1833, 0]
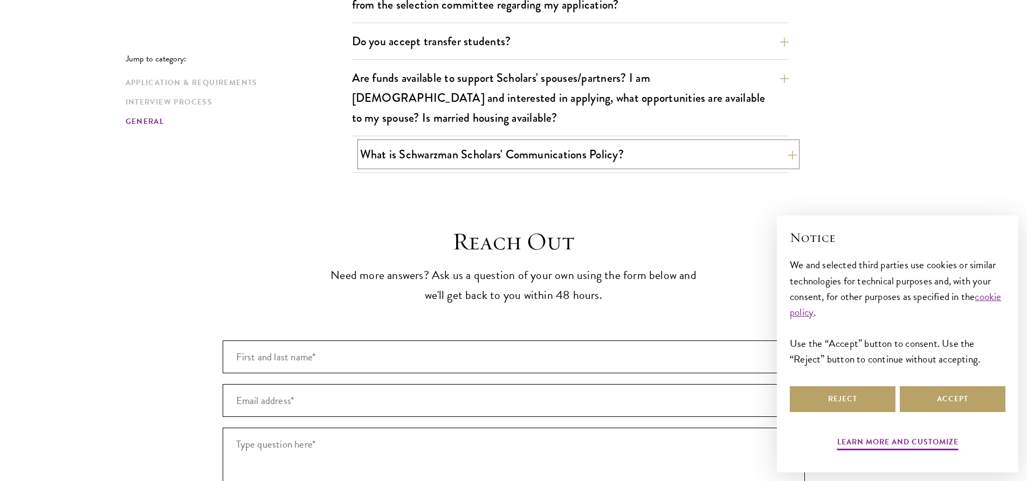
click at [794, 142] on button "What is Schwarzman Scholars' Communications Policy?" at bounding box center [578, 154] width 437 height 24
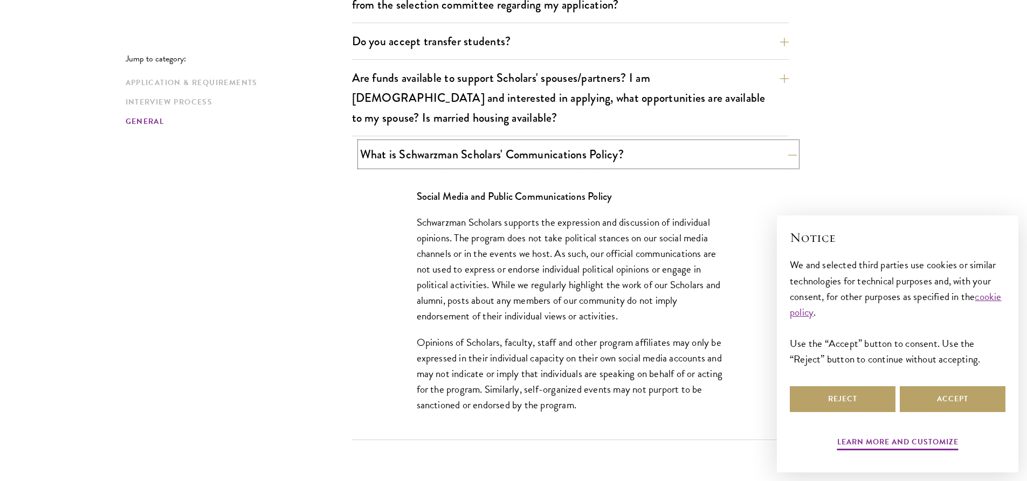
click at [787, 142] on button "What is Schwarzman Scholars' Communications Policy?" at bounding box center [578, 154] width 437 height 24
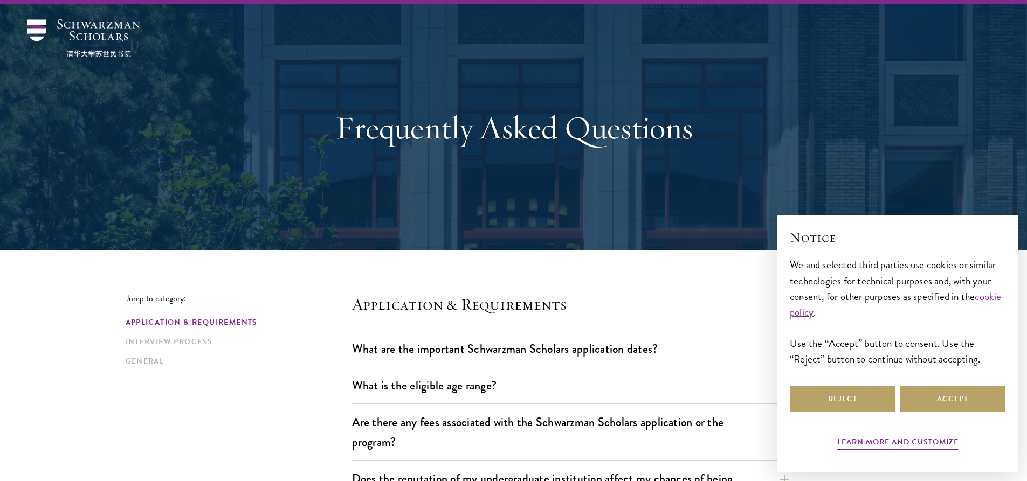
scroll to position [0, 0]
